Goal: Transaction & Acquisition: Book appointment/travel/reservation

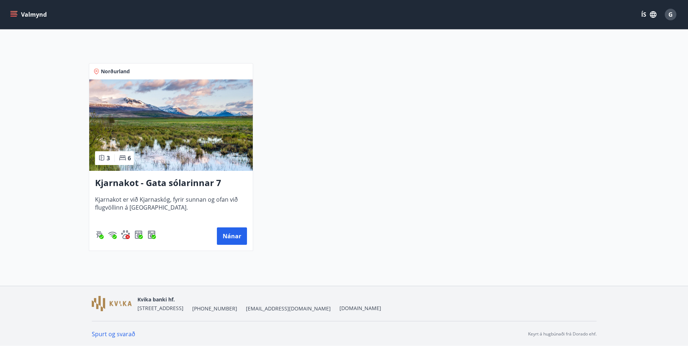
scroll to position [121, 0]
click at [232, 239] on button "Nánar" at bounding box center [232, 235] width 30 height 17
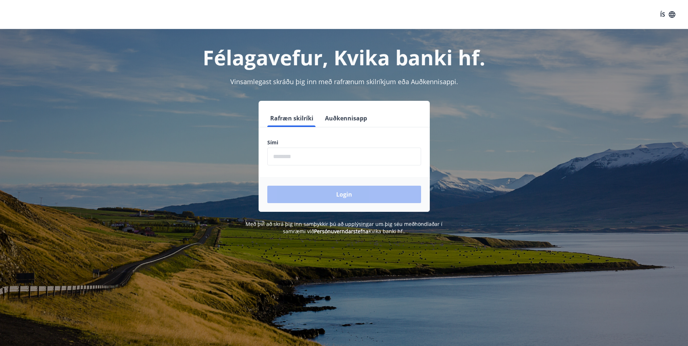
click at [276, 146] on div "Sími ​" at bounding box center [344, 152] width 154 height 26
click at [276, 152] on input "phone" at bounding box center [344, 157] width 154 height 18
type input "********"
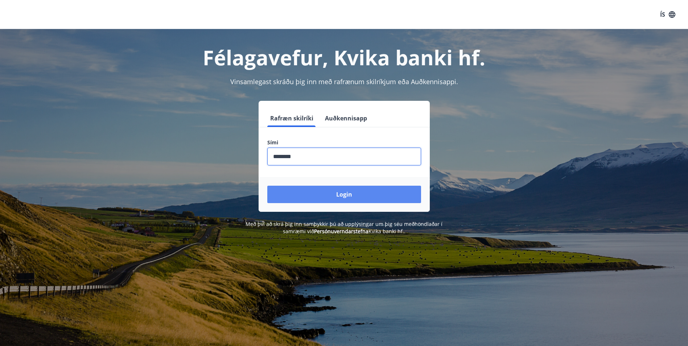
click at [343, 196] on button "Login" at bounding box center [344, 194] width 154 height 17
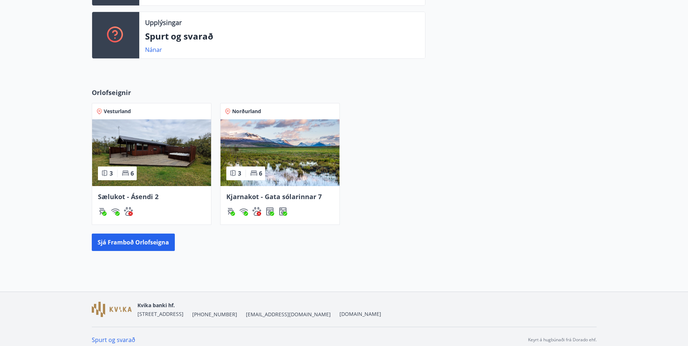
scroll to position [236, 0]
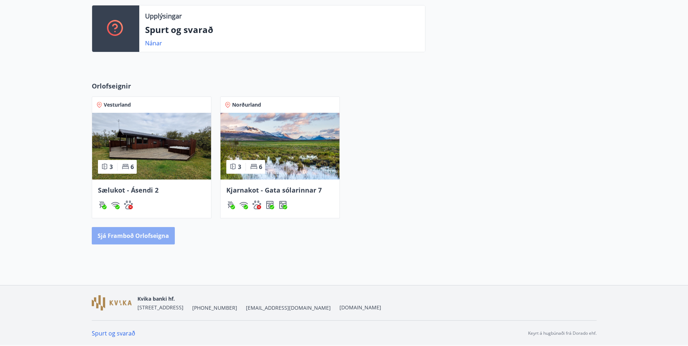
click at [136, 235] on button "Sjá framboð orlofseigna" at bounding box center [133, 235] width 83 height 17
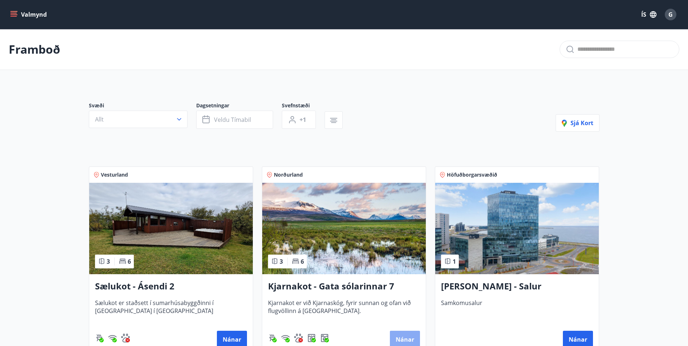
click at [401, 335] on button "Nánar" at bounding box center [405, 339] width 30 height 17
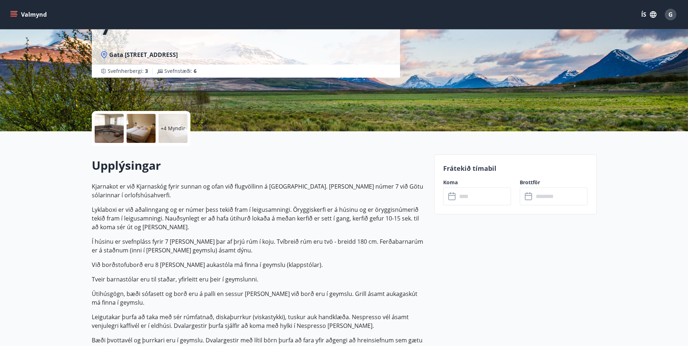
scroll to position [145, 0]
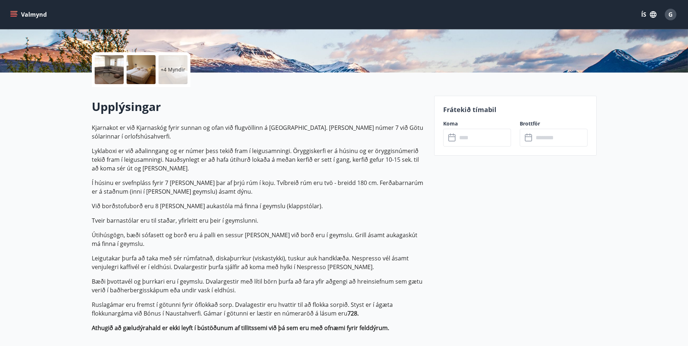
click at [463, 136] on input "text" at bounding box center [484, 138] width 54 height 18
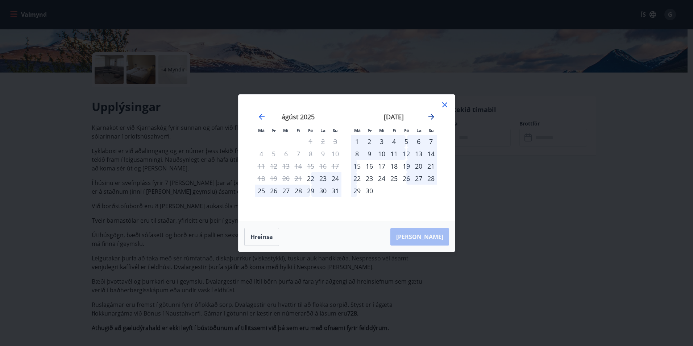
click at [433, 116] on icon "Move forward to switch to the next month." at bounding box center [432, 117] width 6 height 6
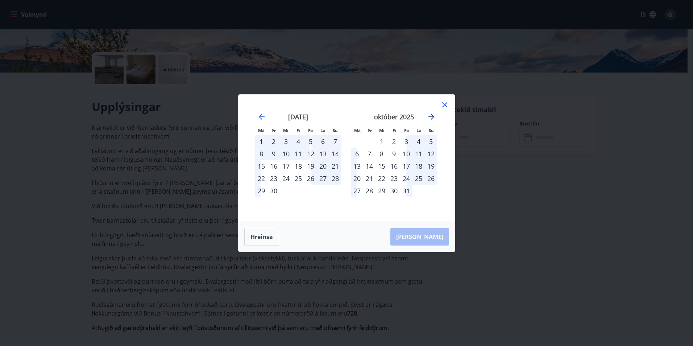
click at [433, 116] on icon "Move forward to switch to the next month." at bounding box center [432, 117] width 6 height 6
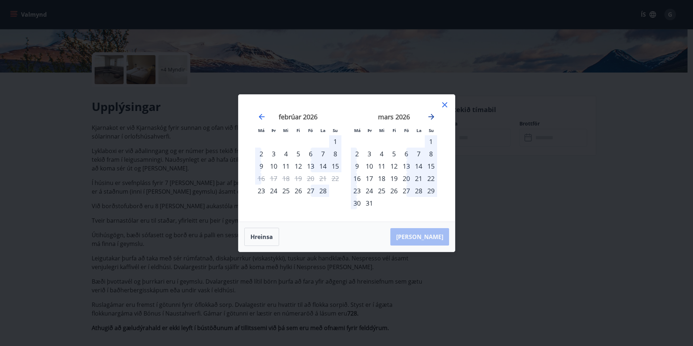
click at [433, 116] on icon "Move forward to switch to the next month." at bounding box center [432, 117] width 6 height 6
click at [406, 167] on div "17" at bounding box center [406, 166] width 12 height 12
click at [358, 178] on div "20" at bounding box center [357, 178] width 12 height 12
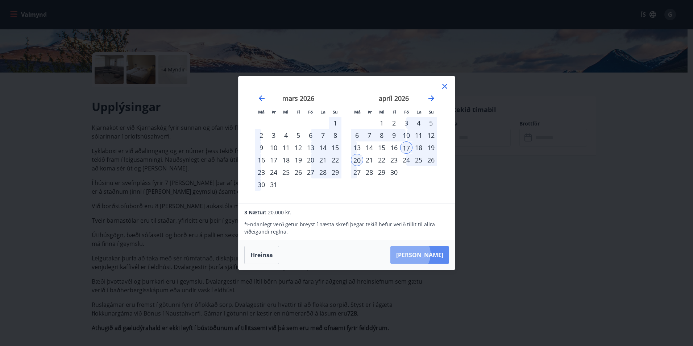
click at [432, 254] on button "Taka Frá" at bounding box center [419, 254] width 59 height 17
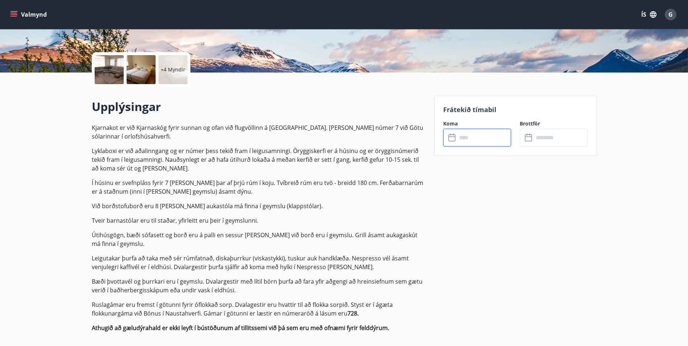
type input "******"
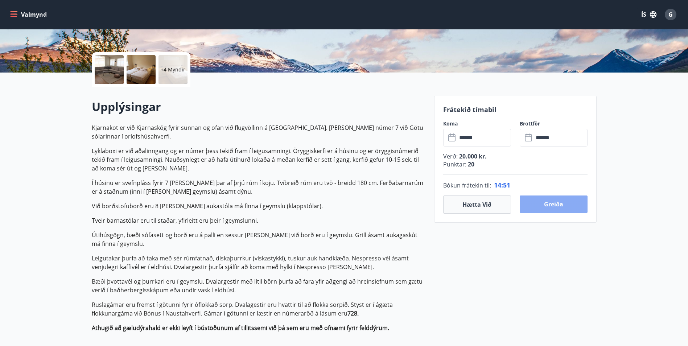
click at [555, 206] on button "Greiða" at bounding box center [554, 203] width 68 height 17
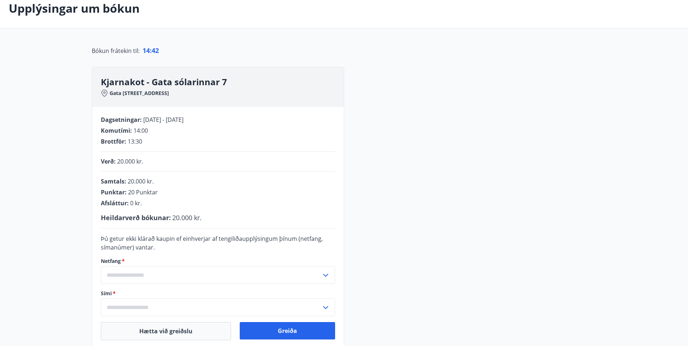
scroll to position [73, 0]
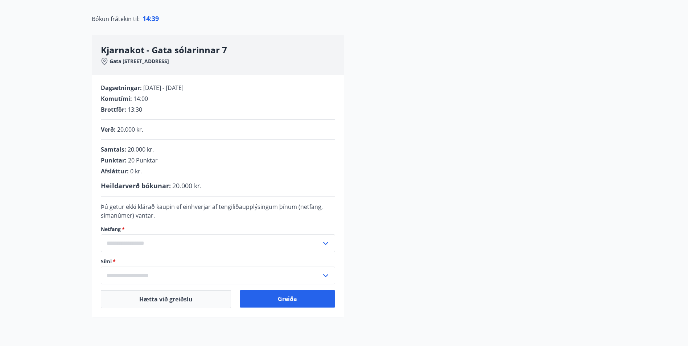
click at [160, 240] on input "text" at bounding box center [211, 243] width 220 height 18
click at [141, 243] on input "text" at bounding box center [211, 243] width 220 height 18
click at [324, 243] on icon at bounding box center [325, 243] width 9 height 9
click at [140, 259] on li "Skrá nýtt netfang" at bounding box center [217, 258] width 233 height 13
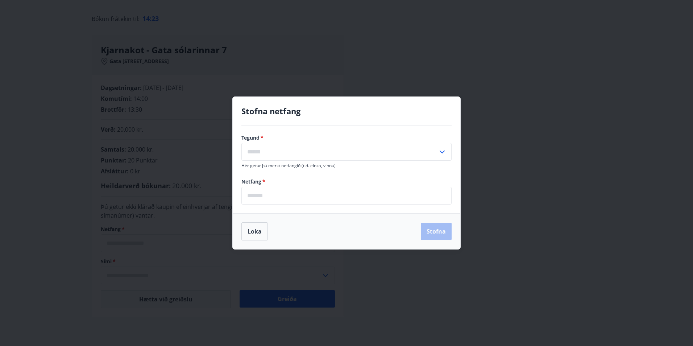
click at [258, 152] on input "text" at bounding box center [339, 152] width 197 height 18
click at [257, 179] on li "Vinnu" at bounding box center [347, 180] width 210 height 13
type input "*****"
click at [261, 196] on input "email" at bounding box center [346, 196] width 210 height 18
type input "**********"
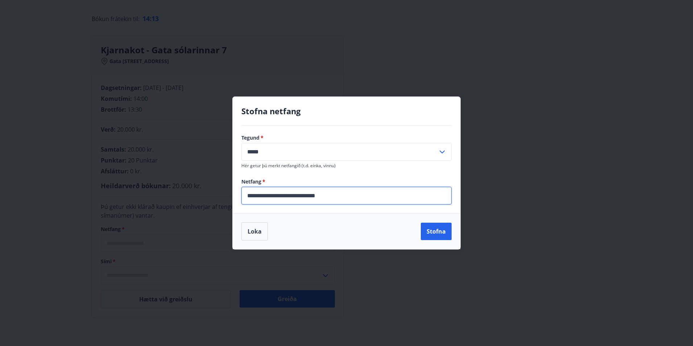
click at [434, 233] on button "Stofna" at bounding box center [436, 231] width 31 height 17
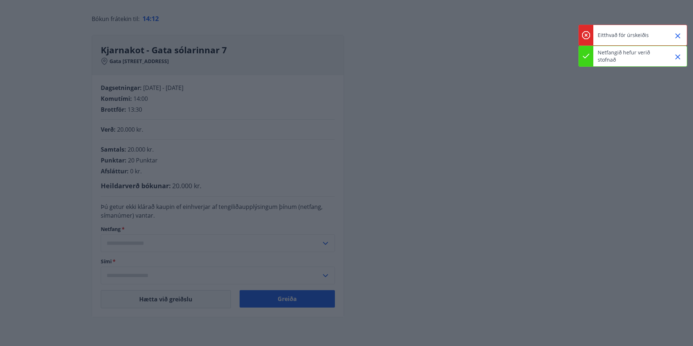
type input "**********"
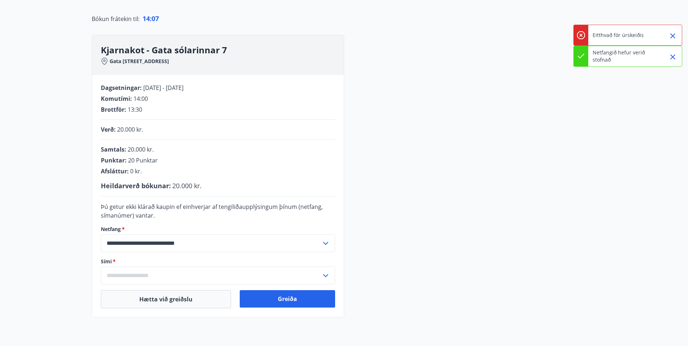
click at [324, 274] on icon at bounding box center [325, 275] width 9 height 9
click at [140, 277] on input "text" at bounding box center [211, 275] width 220 height 18
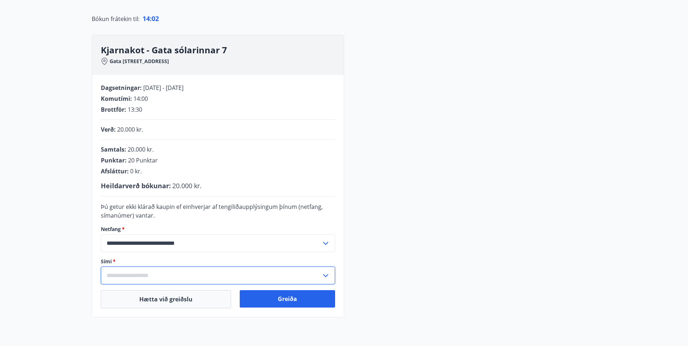
click at [327, 276] on icon at bounding box center [325, 275] width 9 height 9
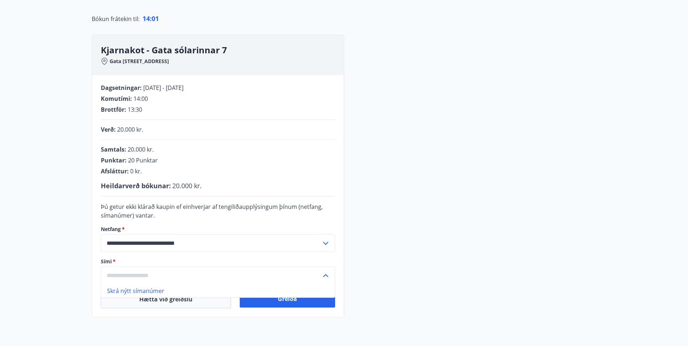
click at [116, 291] on li "Skrá nýtt símanúmer" at bounding box center [217, 290] width 233 height 13
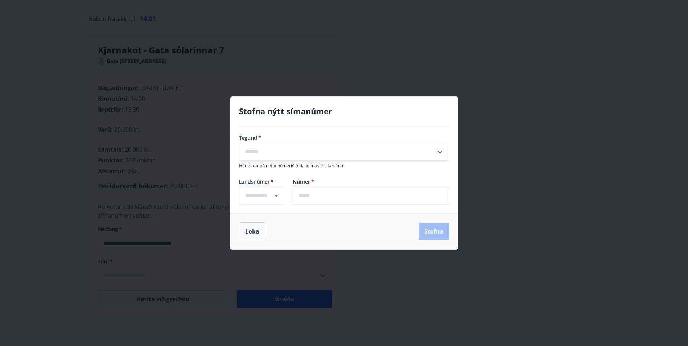
type input "****"
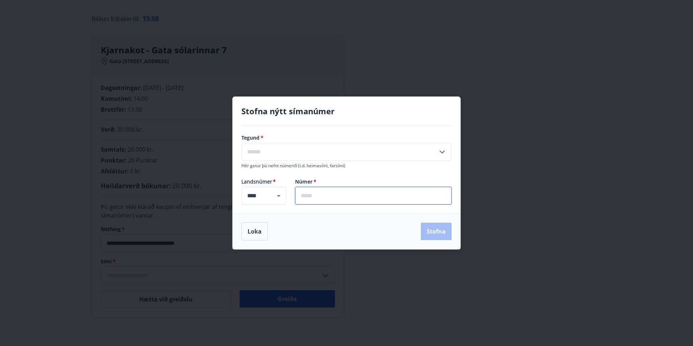
click at [317, 193] on input "text" at bounding box center [373, 196] width 157 height 18
type input "*******"
click at [448, 235] on div "Loka Stofna" at bounding box center [346, 231] width 210 height 18
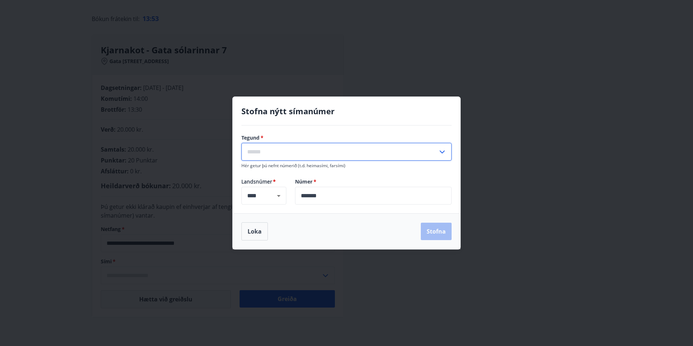
click at [256, 149] on input "text" at bounding box center [339, 152] width 197 height 18
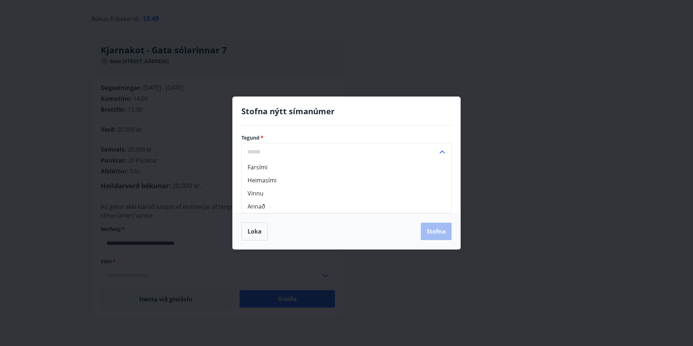
click at [261, 167] on li "Farsími" at bounding box center [347, 167] width 210 height 13
type input "*******"
click at [437, 232] on button "Stofna" at bounding box center [436, 231] width 31 height 17
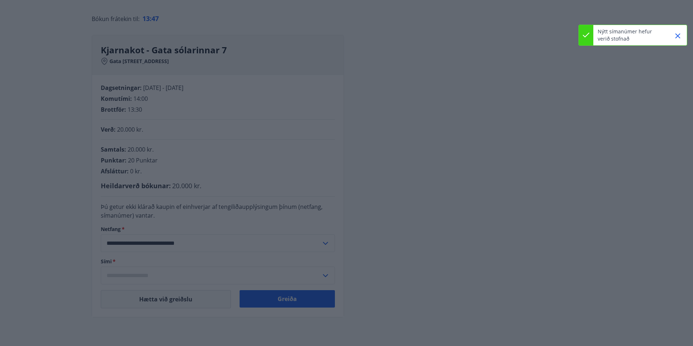
type input "**********"
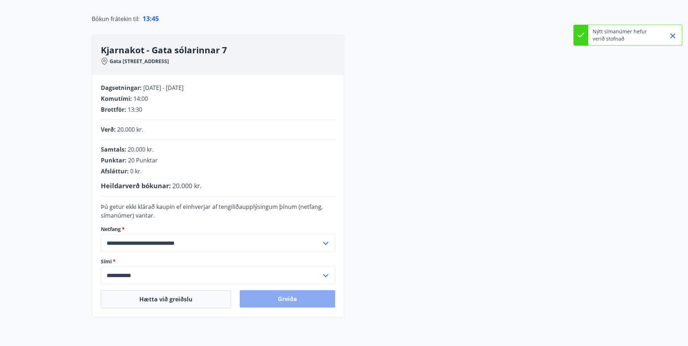
click at [290, 298] on button "Greiða" at bounding box center [287, 298] width 95 height 17
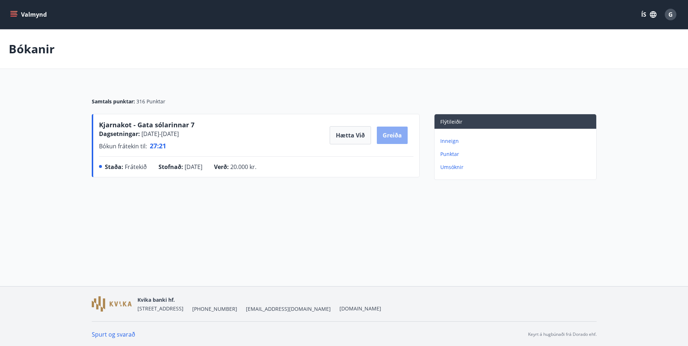
click at [388, 135] on button "Greiða" at bounding box center [392, 135] width 31 height 17
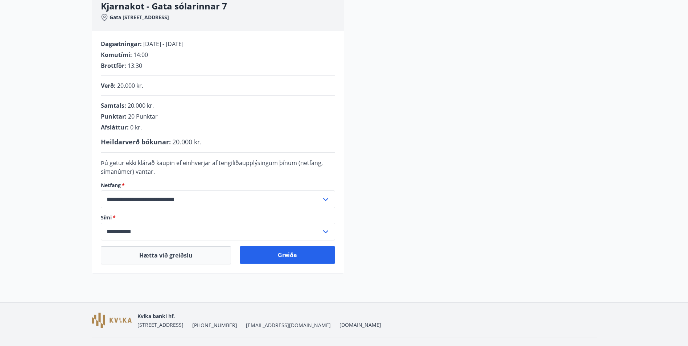
scroll to position [134, 0]
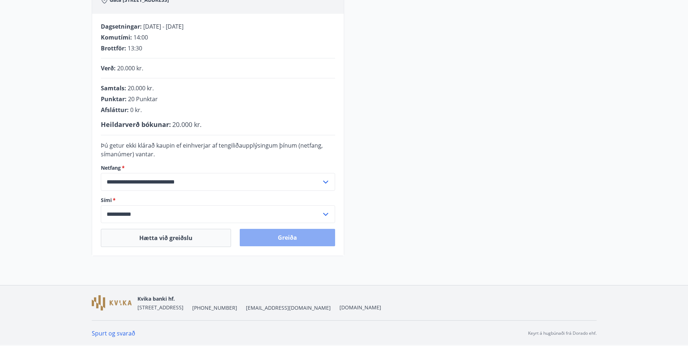
click at [288, 235] on button "Greiða" at bounding box center [287, 237] width 95 height 17
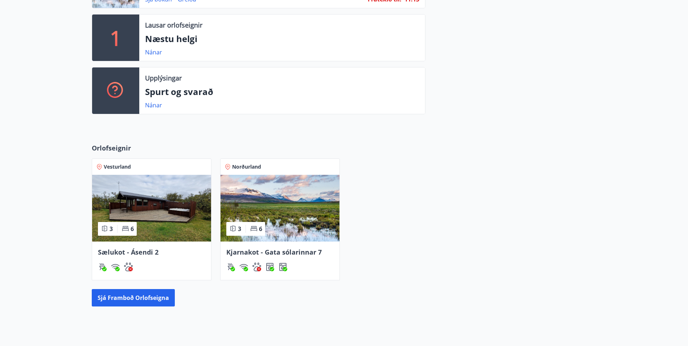
scroll to position [254, 0]
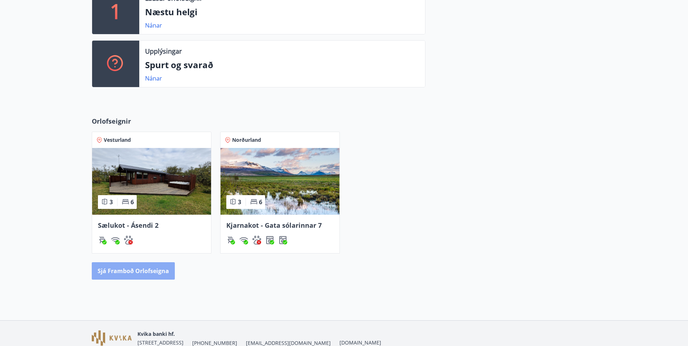
click at [140, 269] on button "Sjá framboð orlofseigna" at bounding box center [133, 270] width 83 height 17
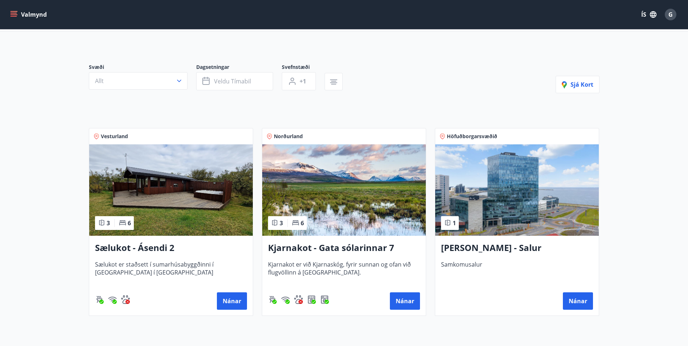
scroll to position [73, 0]
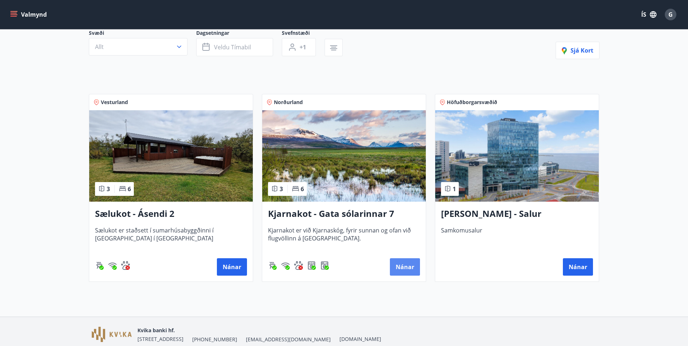
click at [405, 267] on button "Nánar" at bounding box center [405, 266] width 30 height 17
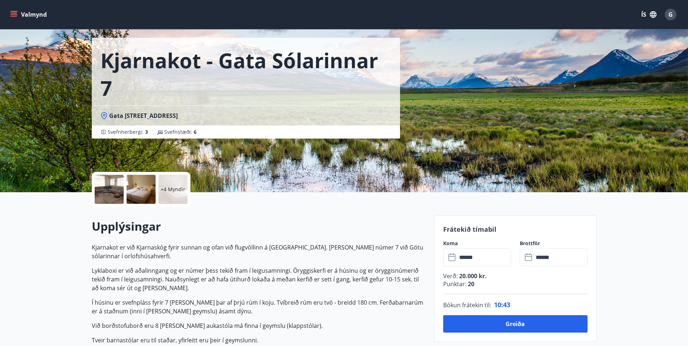
scroll to position [36, 0]
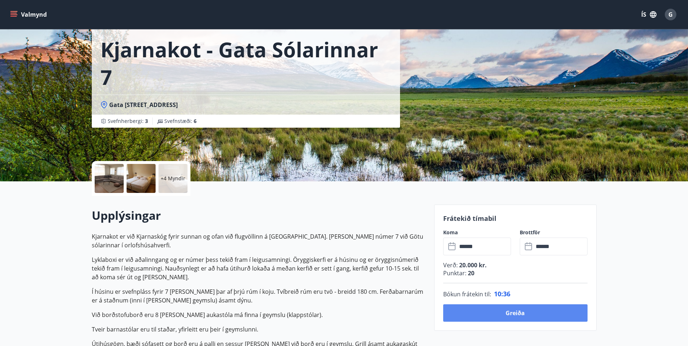
click at [511, 315] on button "Greiða" at bounding box center [515, 312] width 144 height 17
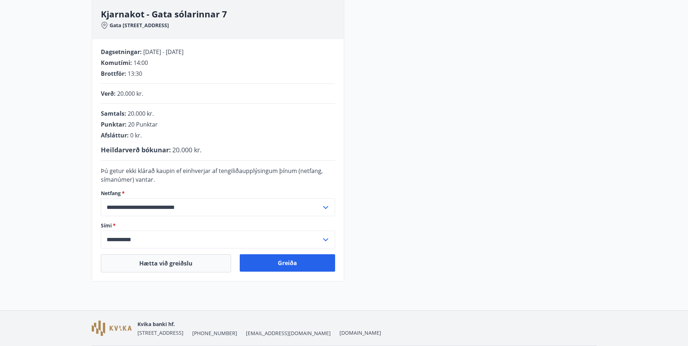
scroll to position [109, 0]
click at [293, 261] on button "Greiða" at bounding box center [287, 262] width 95 height 17
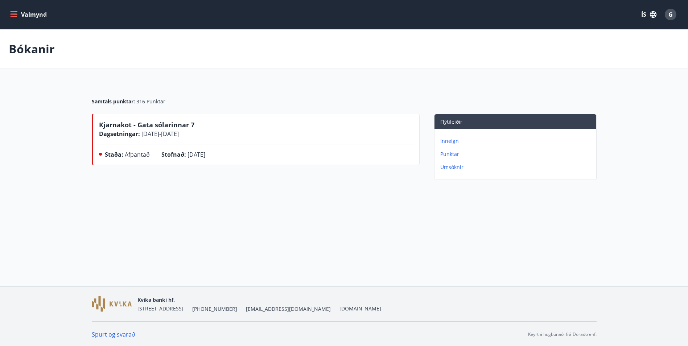
click at [24, 11] on button "Valmynd" at bounding box center [29, 14] width 41 height 13
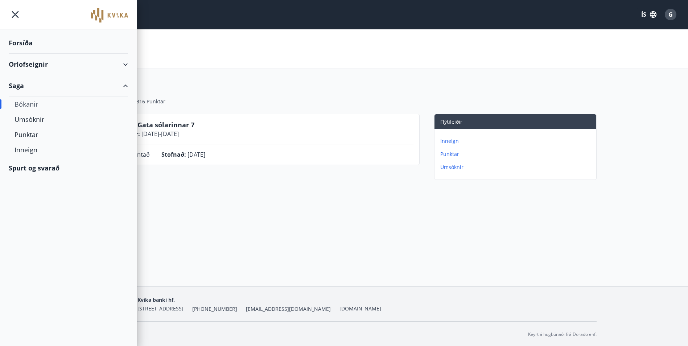
click at [25, 64] on div "Orlofseignir" at bounding box center [68, 64] width 119 height 21
click at [29, 96] on div "Bókunardagatal" at bounding box center [69, 97] width 108 height 15
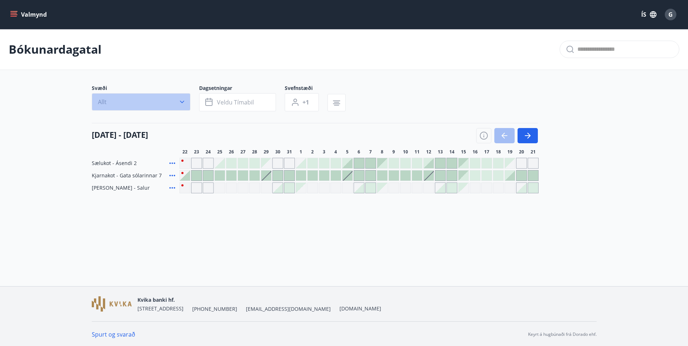
click at [180, 100] on icon "button" at bounding box center [181, 101] width 7 height 7
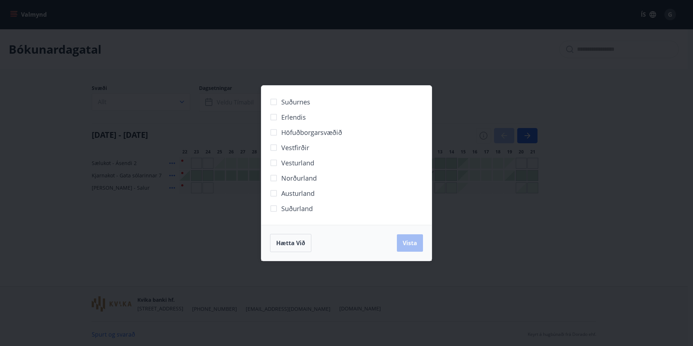
click at [303, 179] on span "Norðurland" at bounding box center [299, 177] width 36 height 9
click at [416, 247] on button "Vista" at bounding box center [410, 242] width 26 height 17
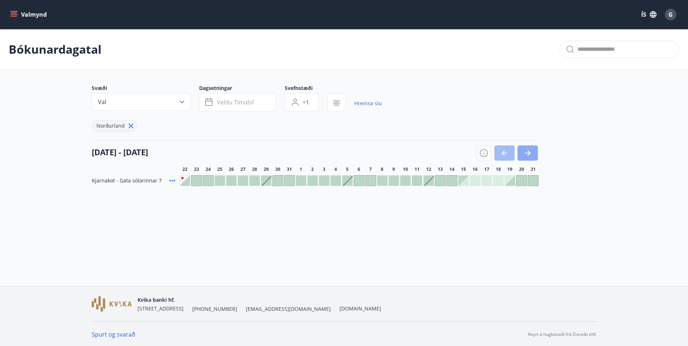
click at [522, 152] on button "button" at bounding box center [527, 152] width 20 height 15
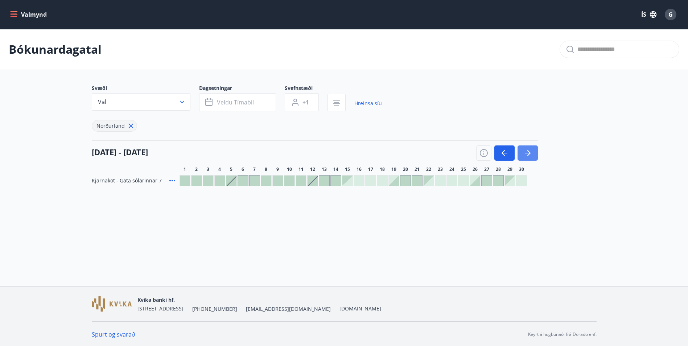
click at [522, 152] on button "button" at bounding box center [527, 152] width 20 height 15
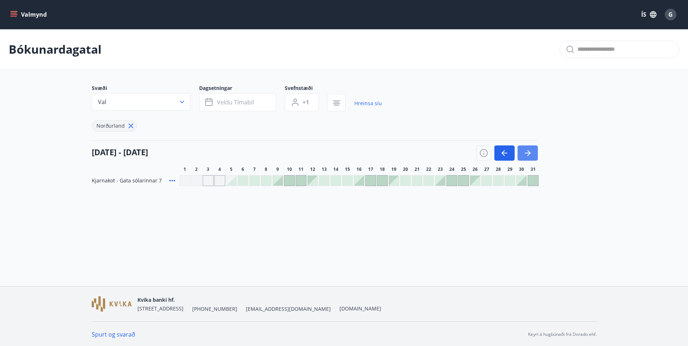
click at [522, 152] on button "button" at bounding box center [527, 152] width 20 height 15
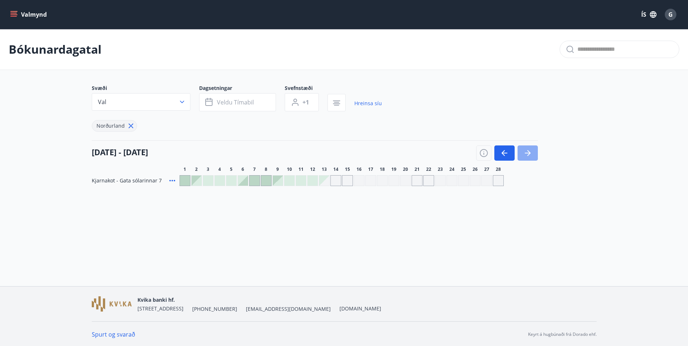
click at [522, 152] on button "button" at bounding box center [527, 152] width 20 height 15
click at [233, 103] on span "Veldu tímabil" at bounding box center [235, 102] width 37 height 8
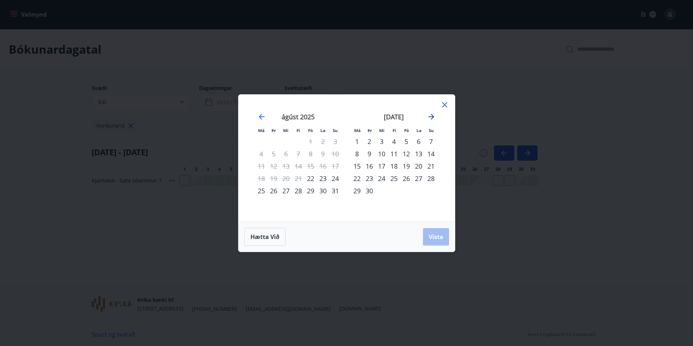
click at [432, 118] on icon "Move forward to switch to the next month." at bounding box center [431, 116] width 9 height 9
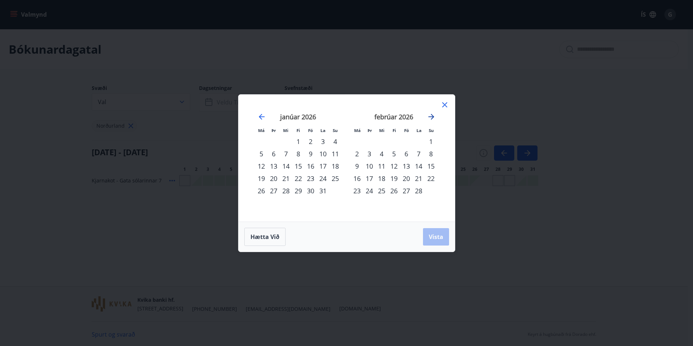
click at [432, 118] on icon "Move forward to switch to the next month." at bounding box center [431, 116] width 9 height 9
click at [405, 165] on div "17" at bounding box center [406, 166] width 12 height 12
click at [356, 179] on div "20" at bounding box center [357, 178] width 12 height 12
click at [434, 235] on span "Vista" at bounding box center [436, 237] width 15 height 8
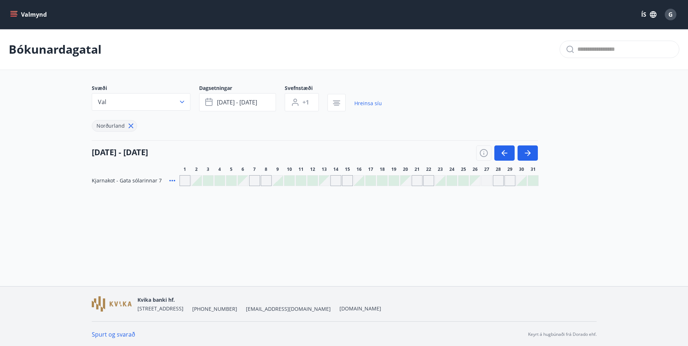
click at [40, 15] on button "Valmynd" at bounding box center [29, 14] width 41 height 13
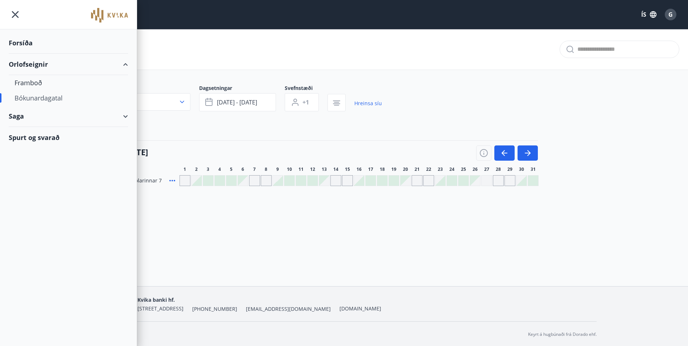
click at [29, 40] on div "Forsíða" at bounding box center [68, 42] width 119 height 21
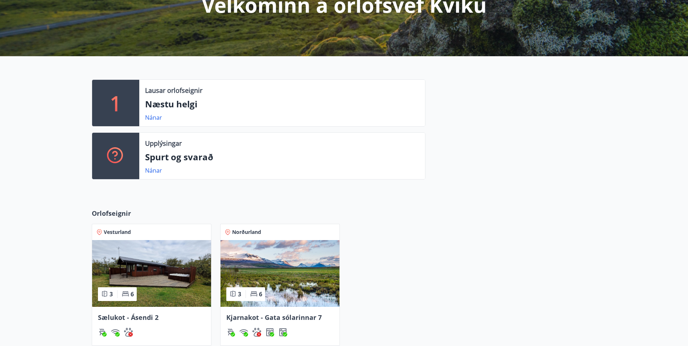
scroll to position [181, 0]
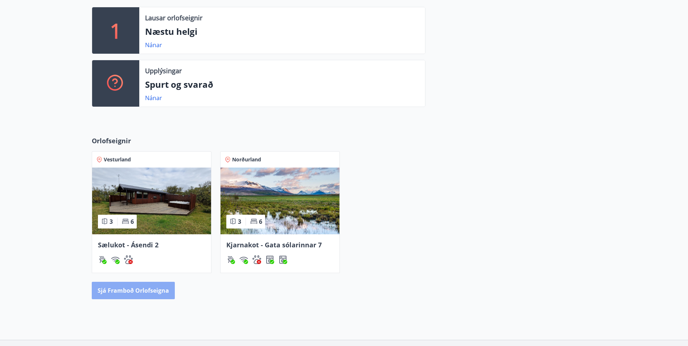
click at [142, 291] on button "Sjá framboð orlofseigna" at bounding box center [133, 290] width 83 height 17
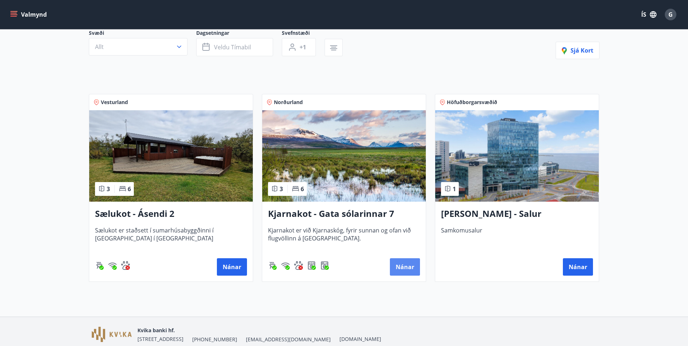
click at [403, 269] on button "Nánar" at bounding box center [405, 266] width 30 height 17
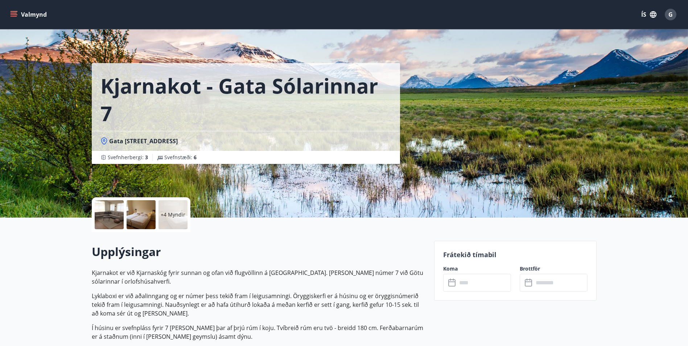
click at [473, 285] on input "text" at bounding box center [484, 283] width 54 height 18
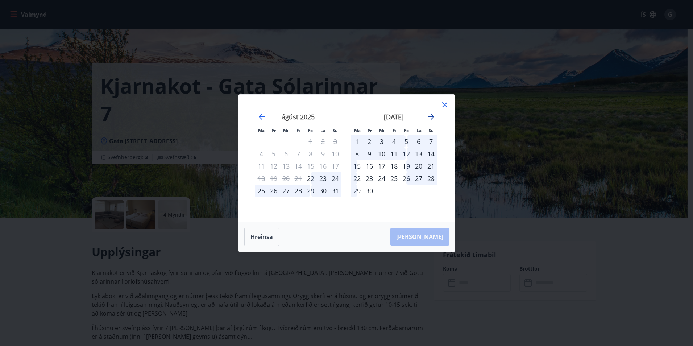
click at [431, 116] on icon "Move forward to switch to the next month." at bounding box center [431, 116] width 9 height 9
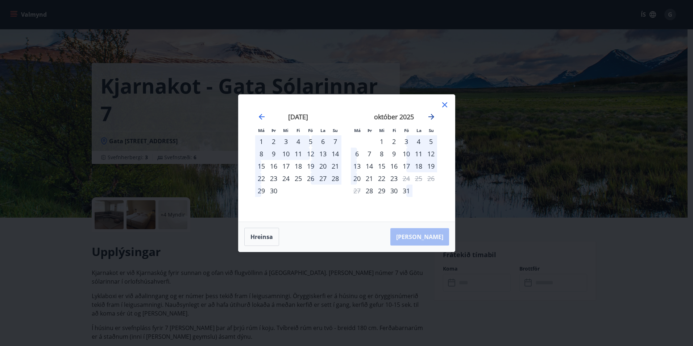
click at [431, 116] on icon "Move forward to switch to the next month." at bounding box center [431, 116] width 9 height 9
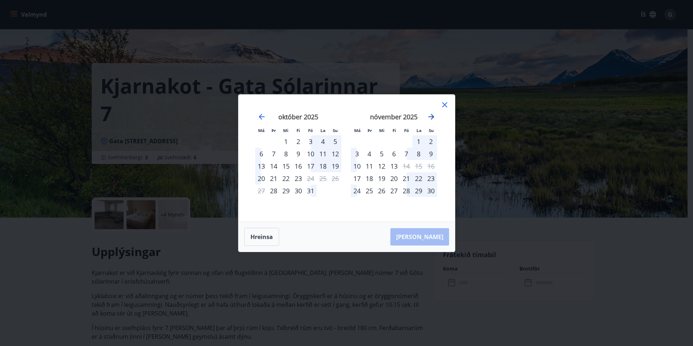
click at [431, 116] on icon "Move forward to switch to the next month." at bounding box center [431, 116] width 9 height 9
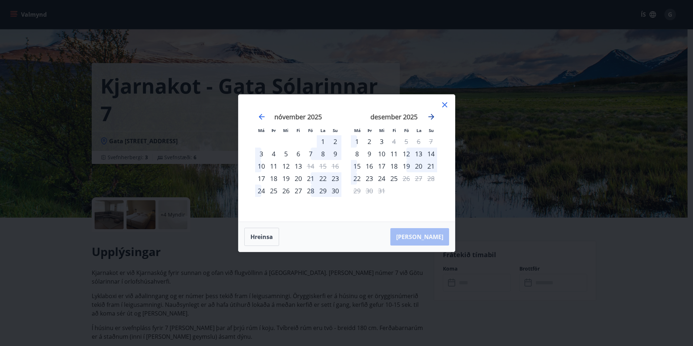
click at [431, 116] on icon "Move forward to switch to the next month." at bounding box center [431, 116] width 9 height 9
click at [408, 165] on div "17" at bounding box center [406, 166] width 12 height 12
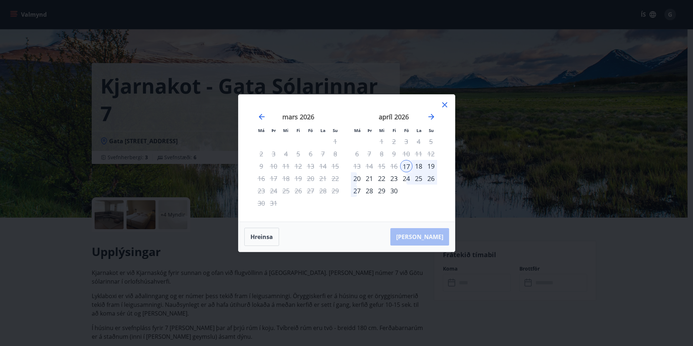
click at [357, 175] on div "20" at bounding box center [357, 178] width 12 height 12
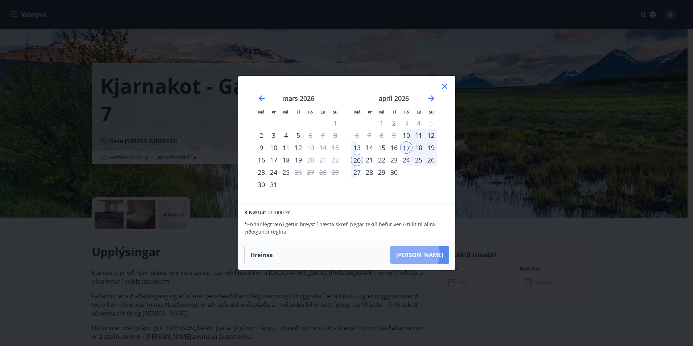
click at [437, 254] on button "Taka Frá" at bounding box center [419, 254] width 59 height 17
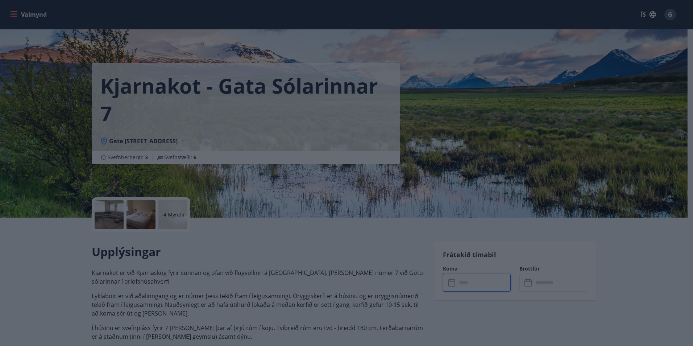
type input "******"
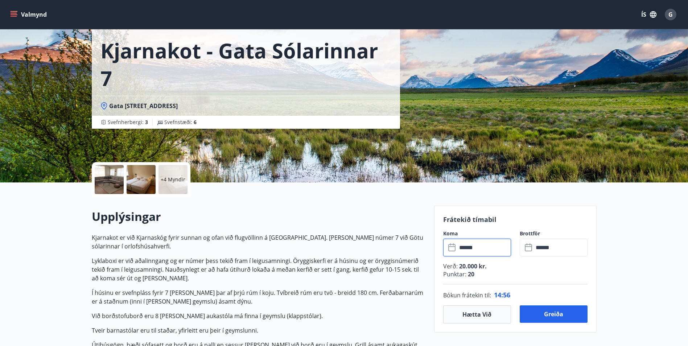
scroll to position [73, 0]
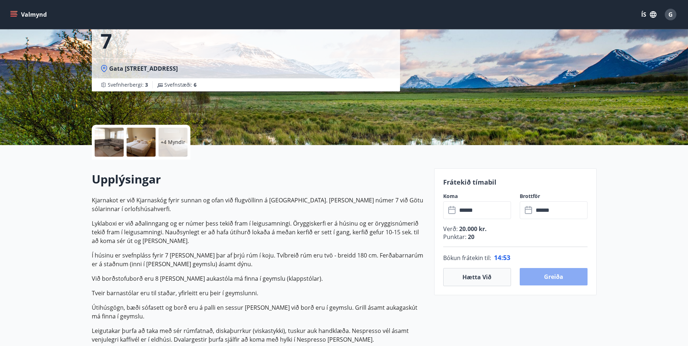
click at [546, 274] on button "Greiða" at bounding box center [554, 276] width 68 height 17
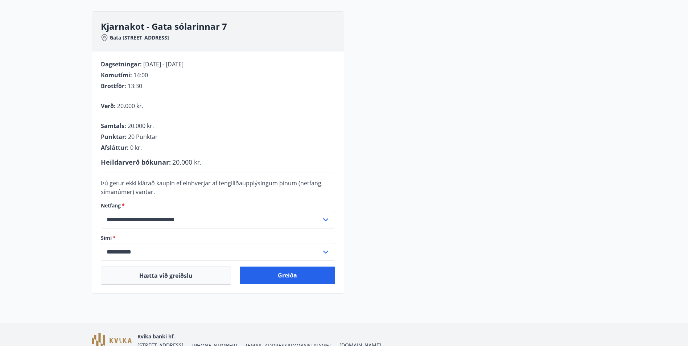
scroll to position [109, 0]
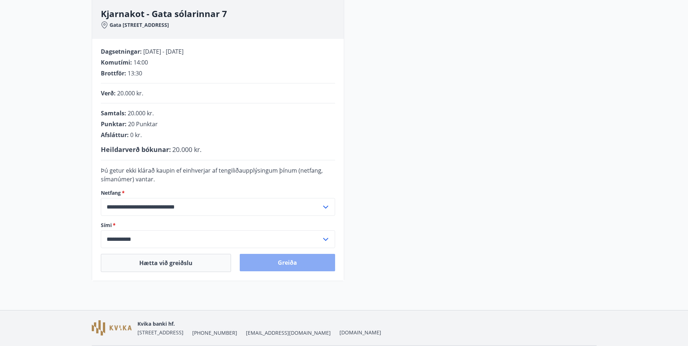
click at [290, 264] on button "Greiða" at bounding box center [287, 262] width 95 height 17
